Goal: Transaction & Acquisition: Download file/media

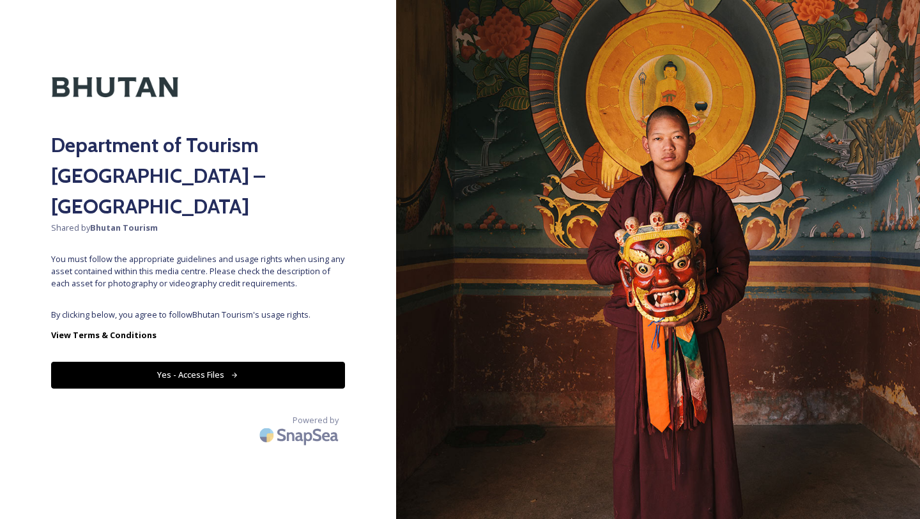
click at [194, 361] on button "Yes - Access Files" at bounding box center [198, 374] width 294 height 26
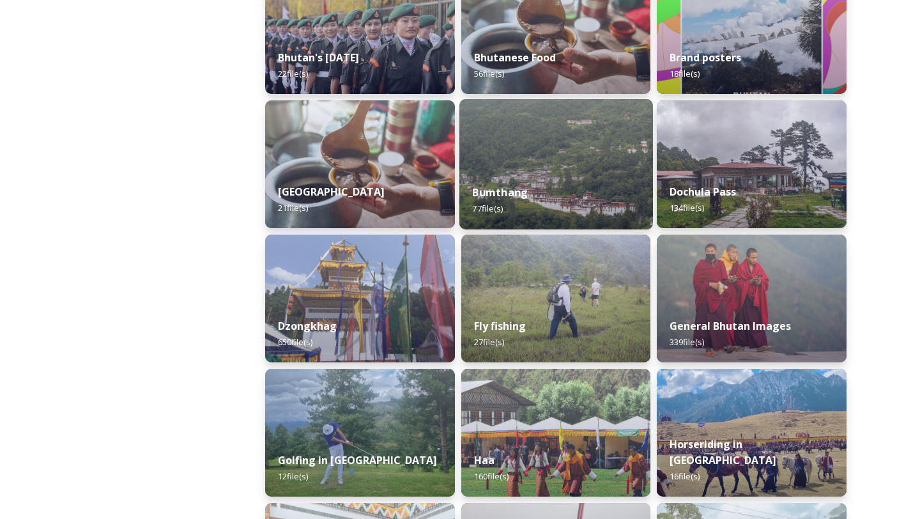
scroll to position [392, 0]
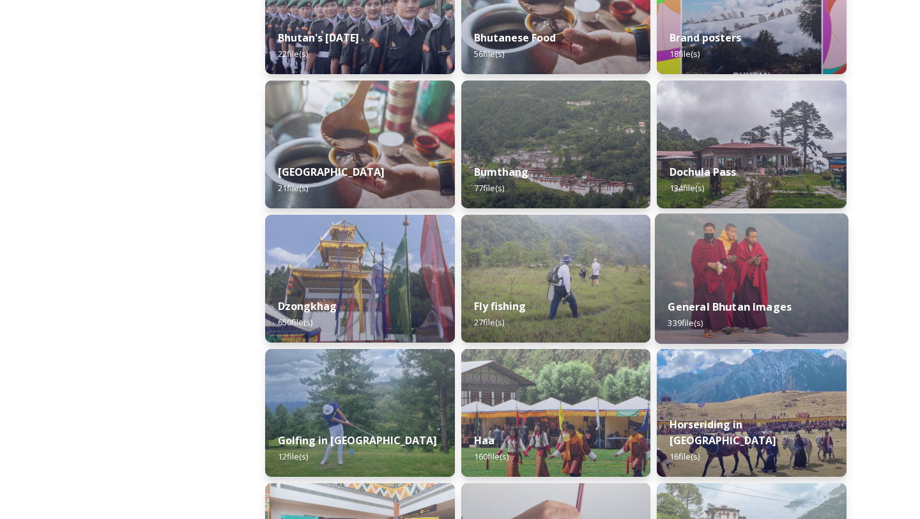
click at [725, 275] on img at bounding box center [751, 278] width 193 height 130
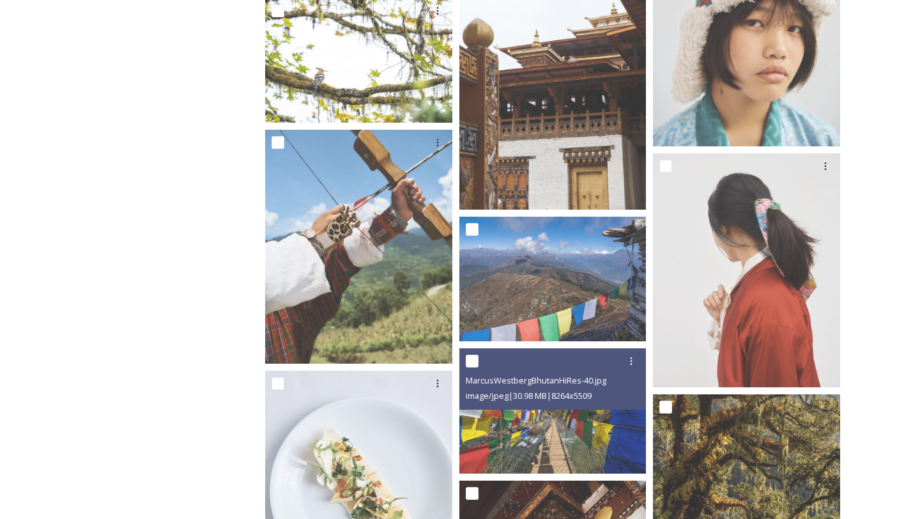
scroll to position [1340, 0]
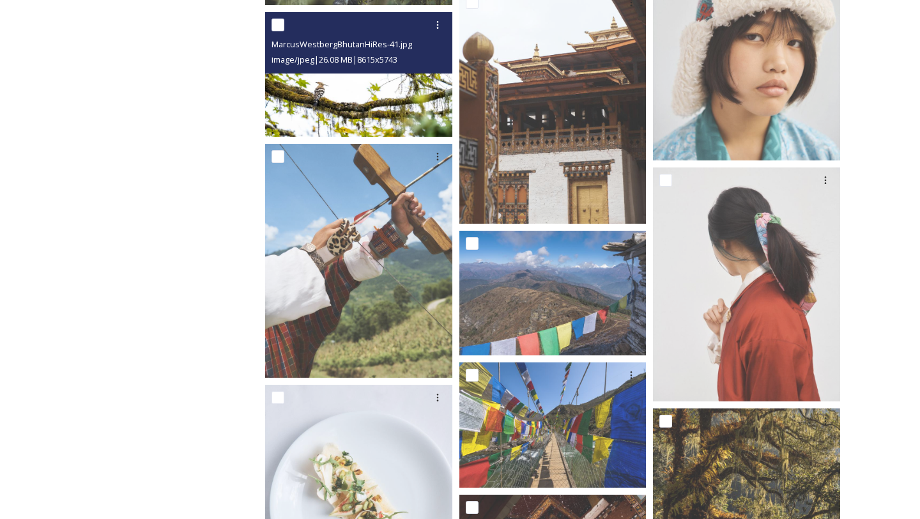
click at [380, 98] on img at bounding box center [358, 74] width 187 height 125
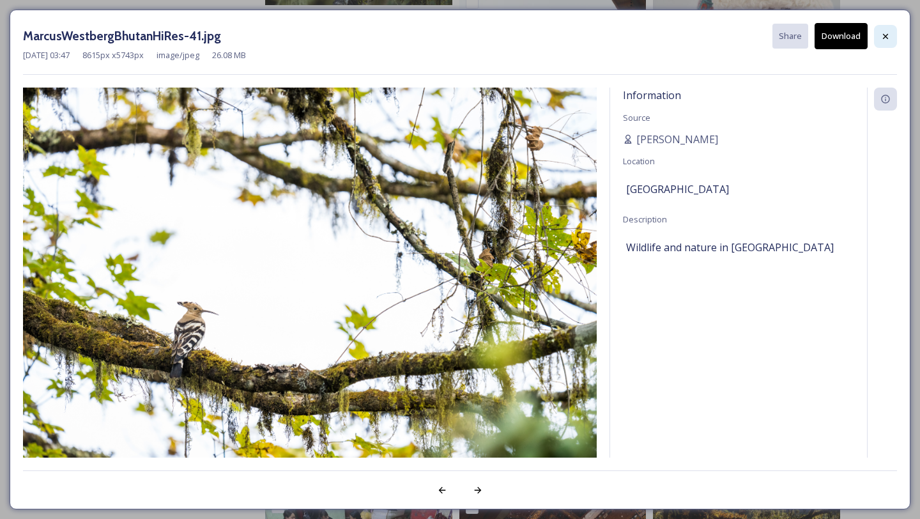
click at [886, 35] on icon at bounding box center [885, 36] width 10 height 10
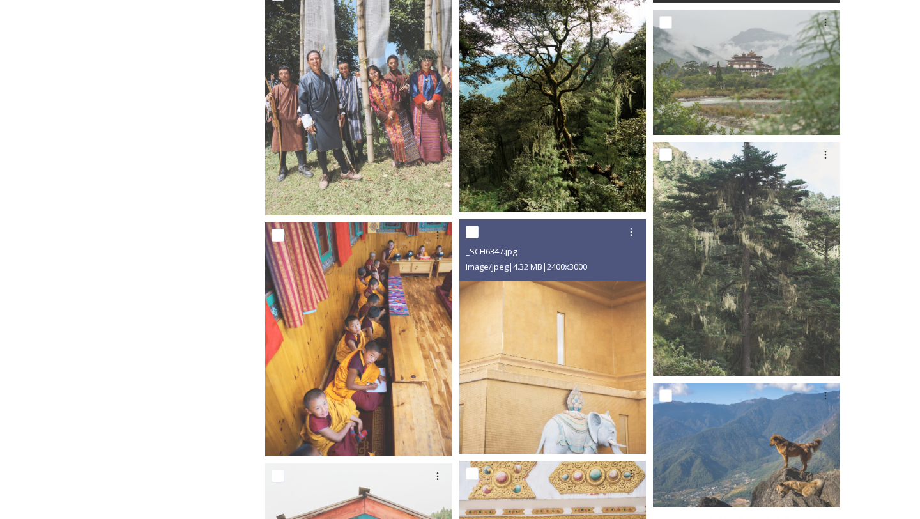
scroll to position [5806, 0]
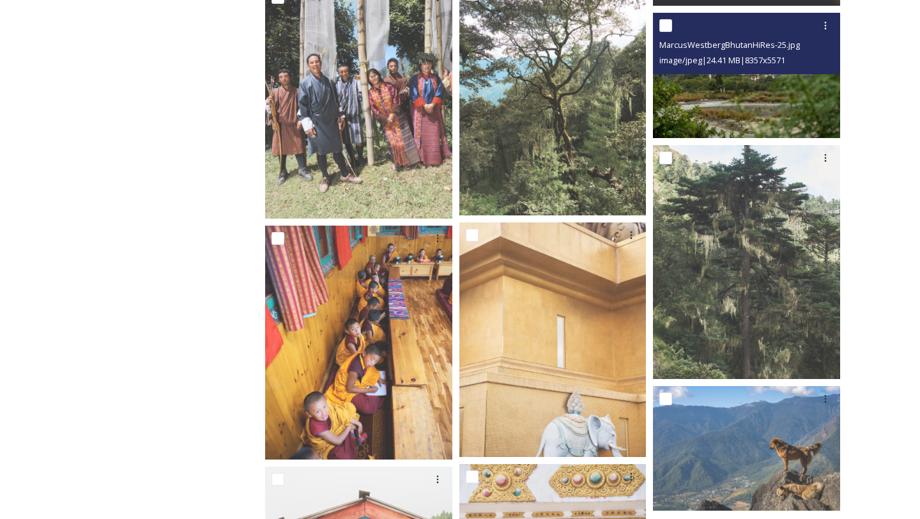
click at [748, 78] on img at bounding box center [746, 75] width 187 height 125
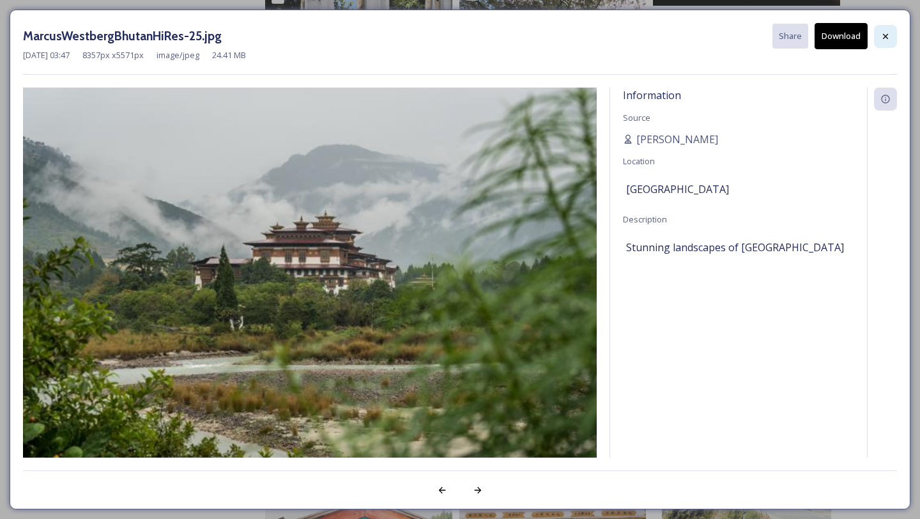
click at [884, 33] on icon at bounding box center [885, 36] width 10 height 10
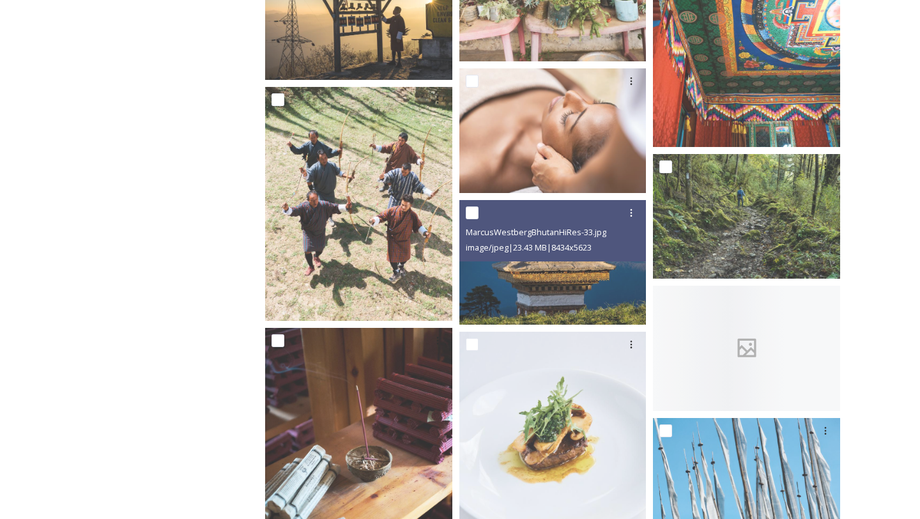
scroll to position [7180, 0]
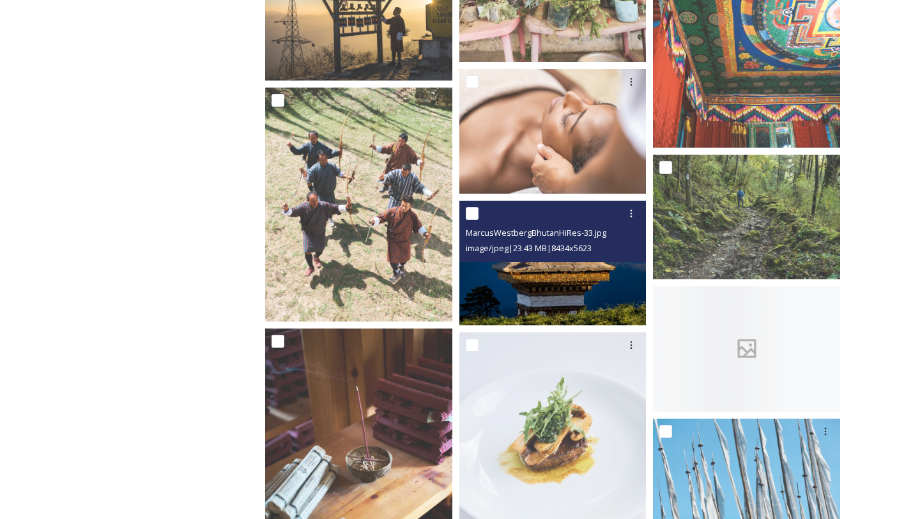
click at [566, 289] on img at bounding box center [552, 263] width 187 height 125
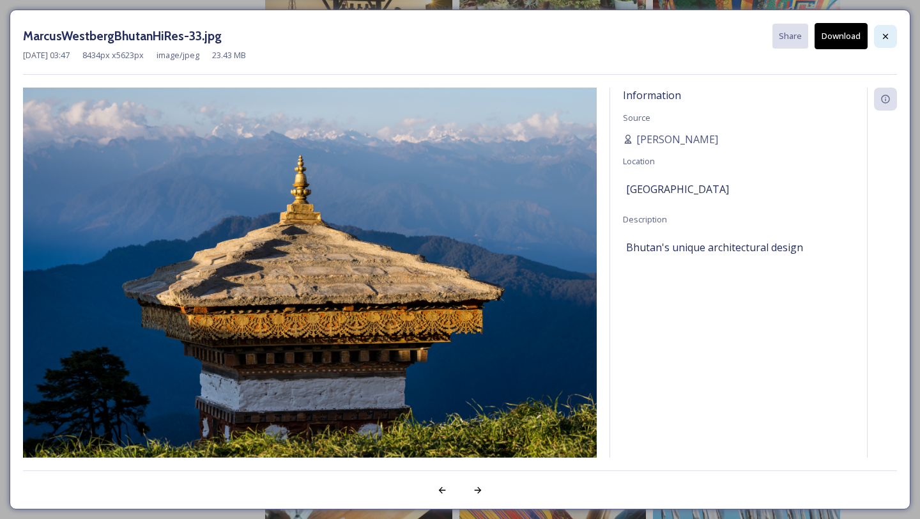
click at [884, 35] on icon at bounding box center [884, 35] width 5 height 5
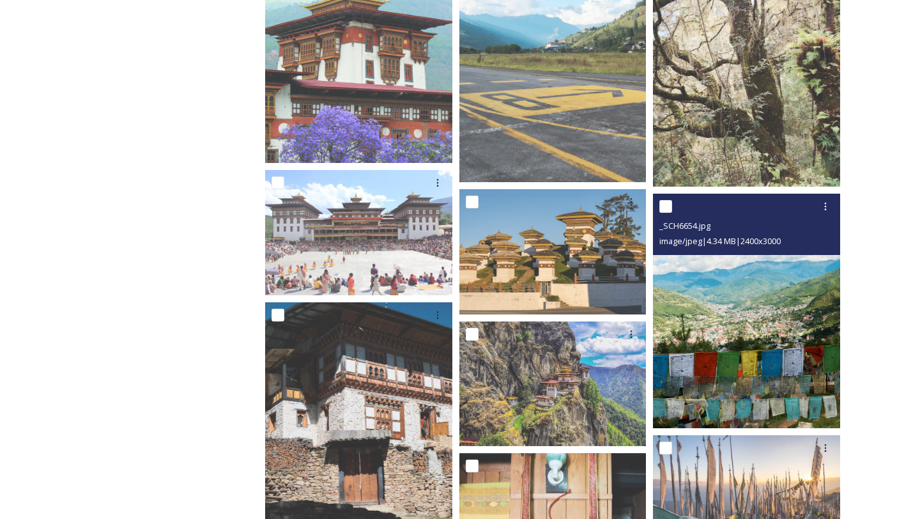
scroll to position [8056, 0]
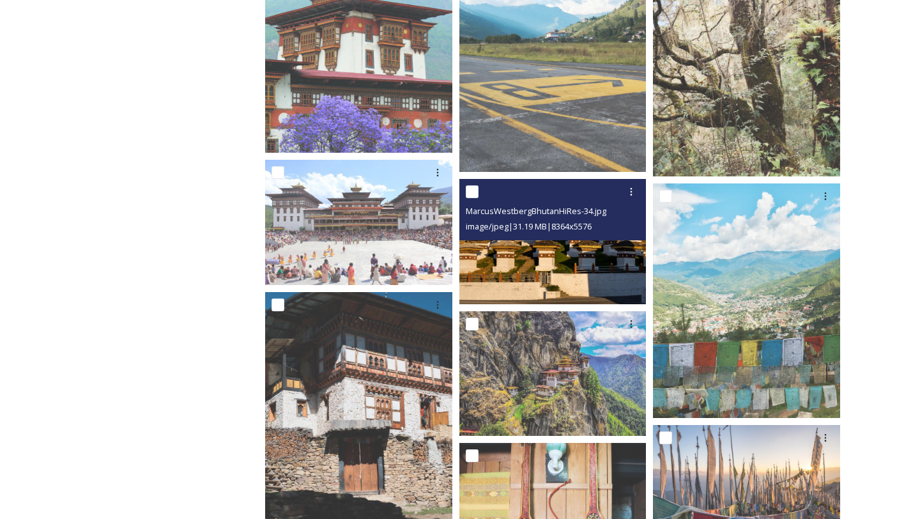
click at [554, 254] on img at bounding box center [552, 241] width 187 height 125
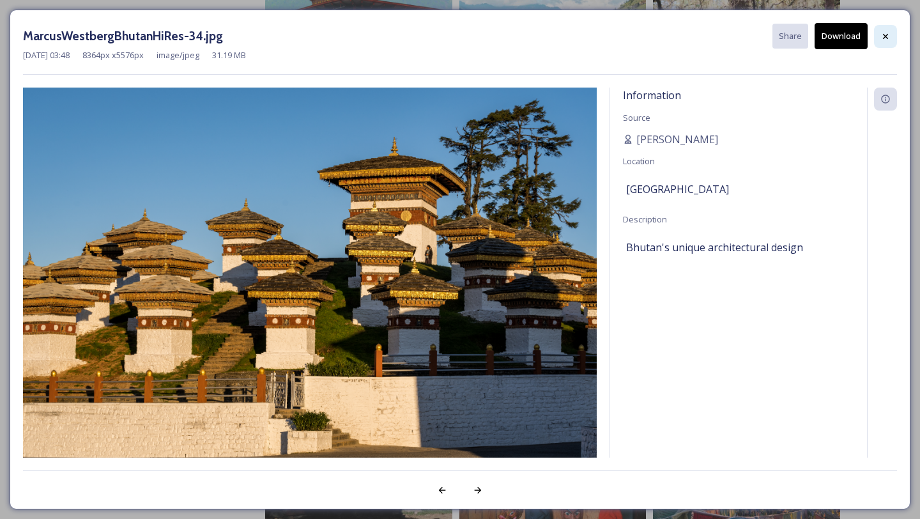
click at [891, 31] on div at bounding box center [885, 36] width 23 height 23
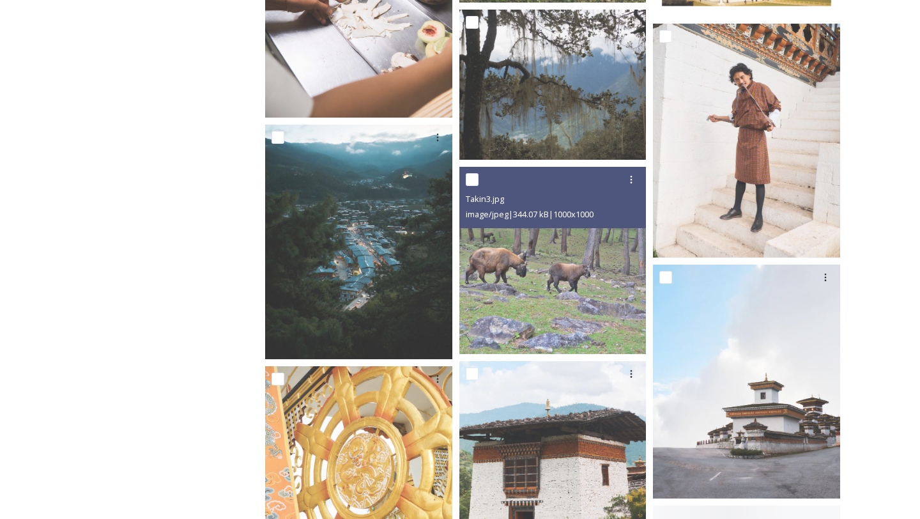
scroll to position [9833, 0]
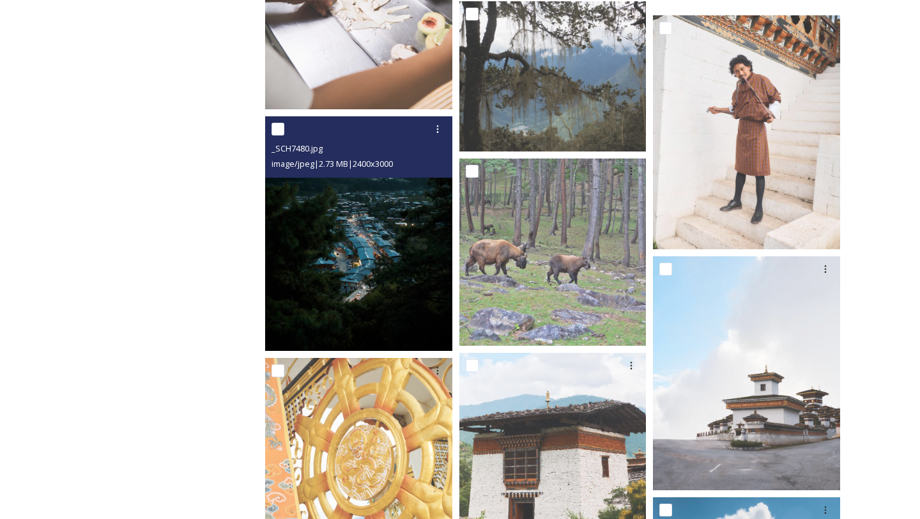
click at [356, 278] on img at bounding box center [358, 233] width 187 height 234
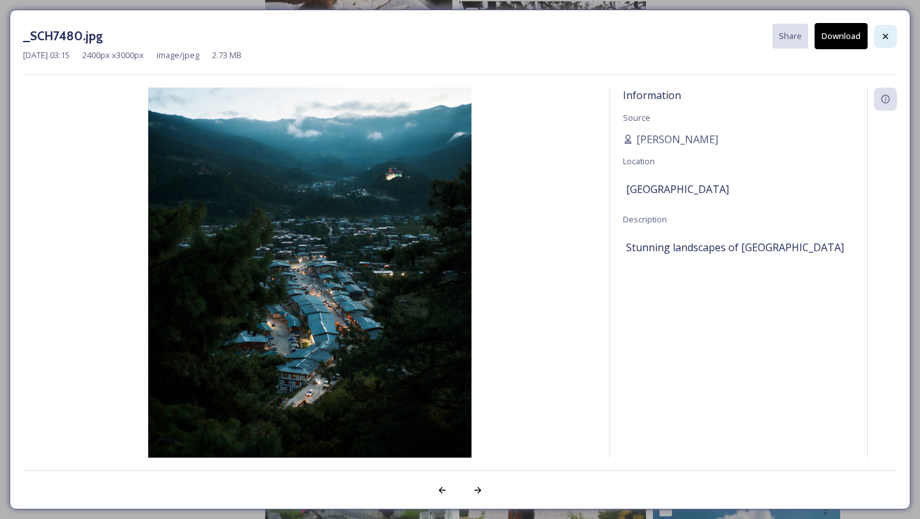
click at [885, 37] on icon at bounding box center [885, 36] width 10 height 10
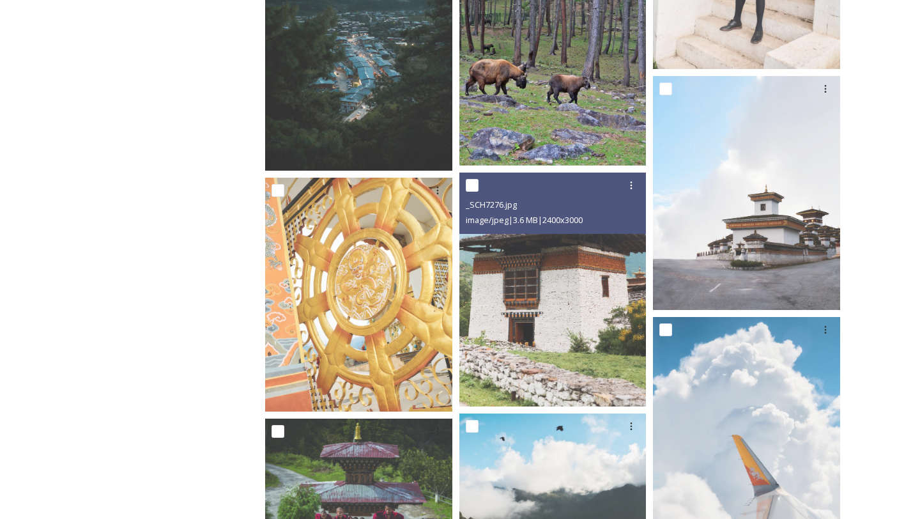
scroll to position [10053, 0]
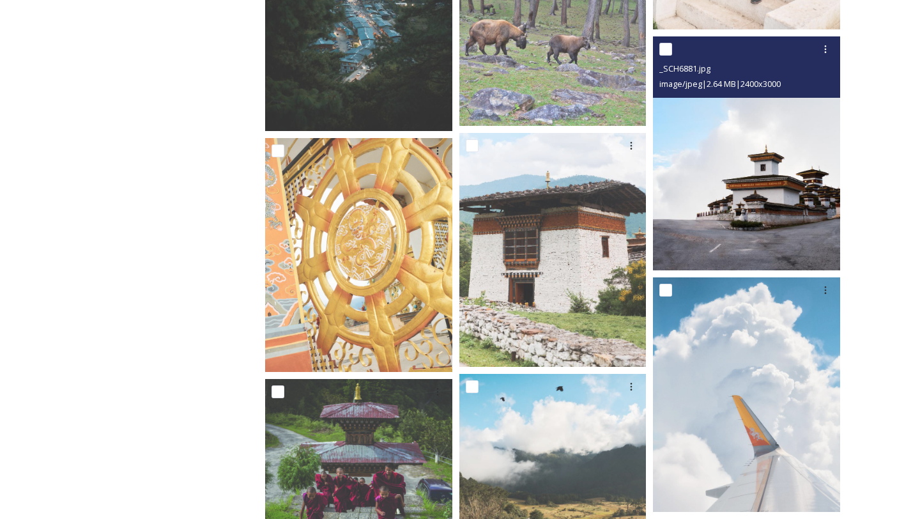
click at [754, 222] on img at bounding box center [746, 153] width 187 height 234
